Goal: Navigation & Orientation: Find specific page/section

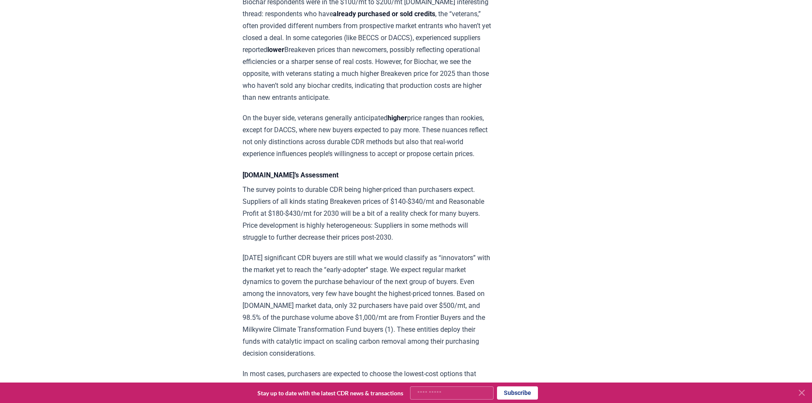
scroll to position [938, 0]
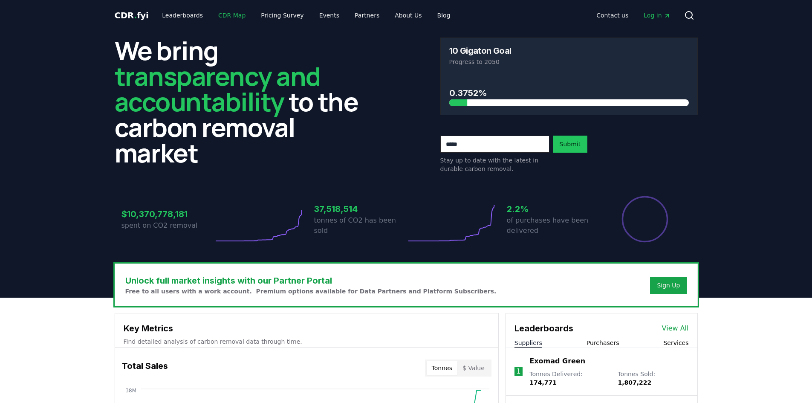
click at [214, 17] on link "CDR Map" at bounding box center [231, 15] width 41 height 15
